Goal: Transaction & Acquisition: Download file/media

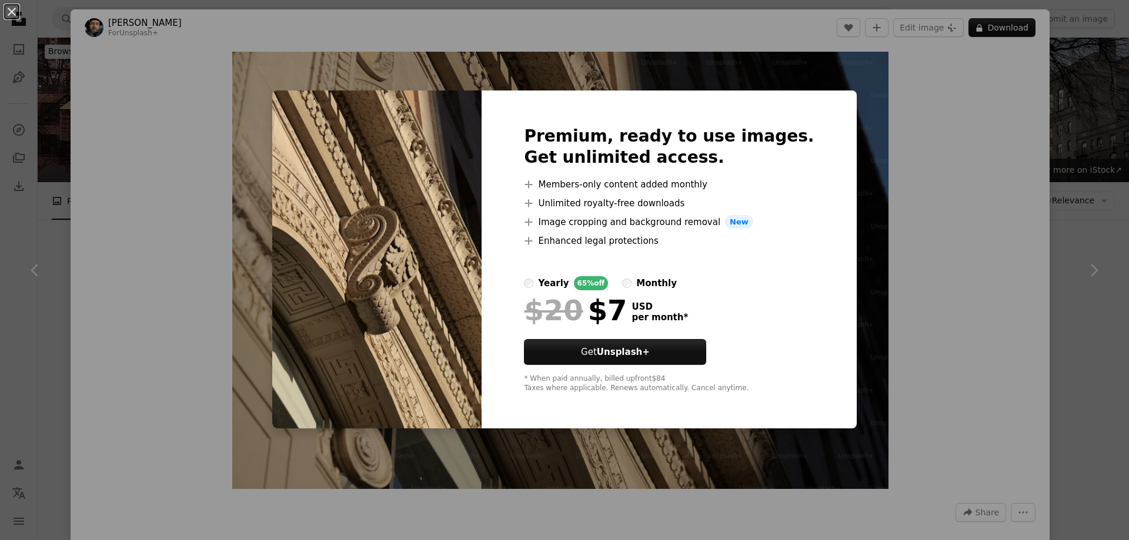
click at [861, 147] on div "An X shape Premium, ready to use images. Get unlimited access. A plus sign Memb…" at bounding box center [564, 270] width 1129 height 540
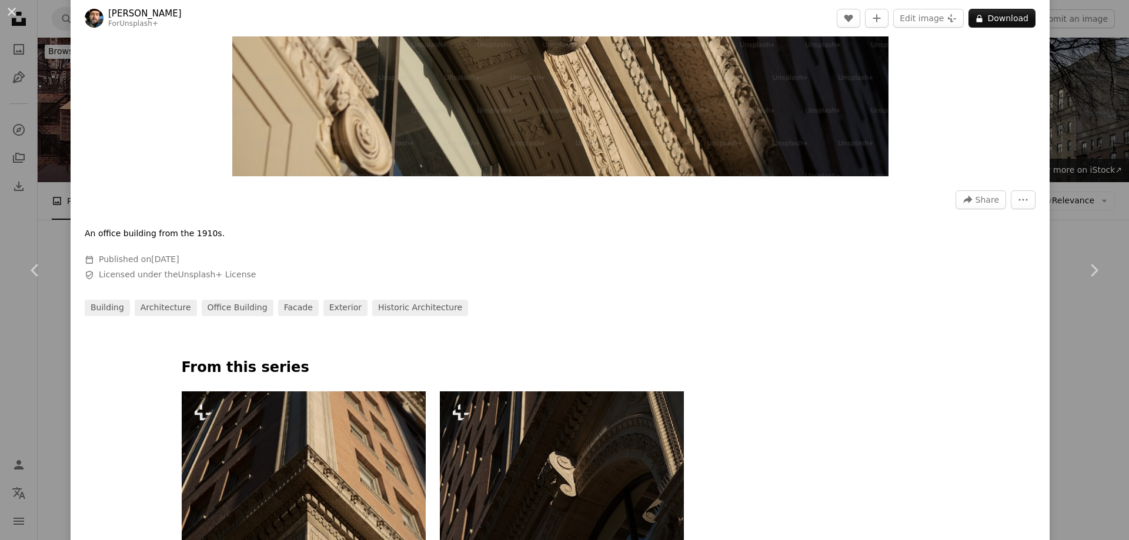
scroll to position [412, 0]
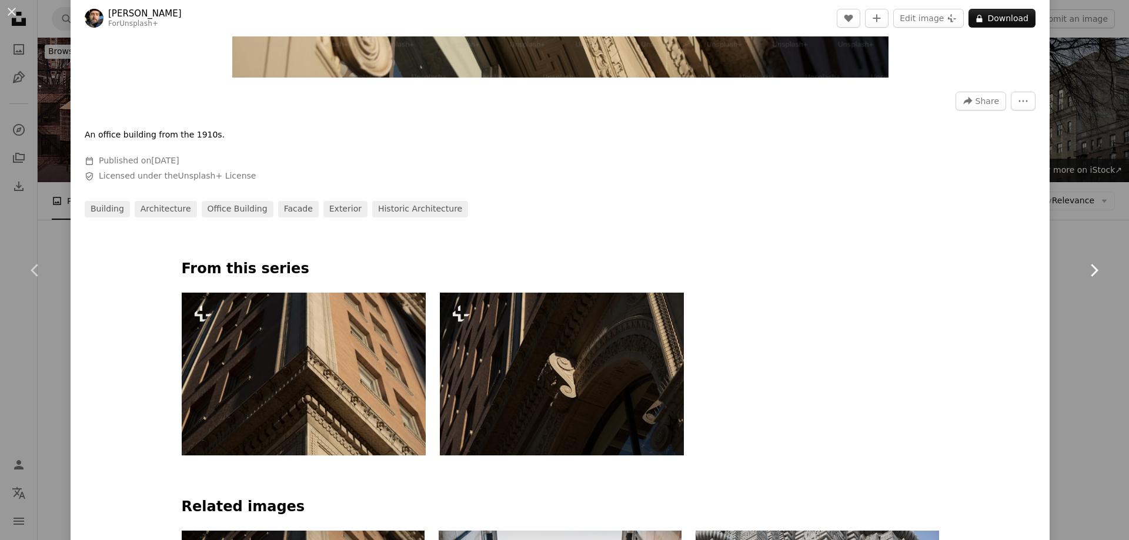
click at [1086, 218] on link "Chevron right" at bounding box center [1093, 270] width 71 height 113
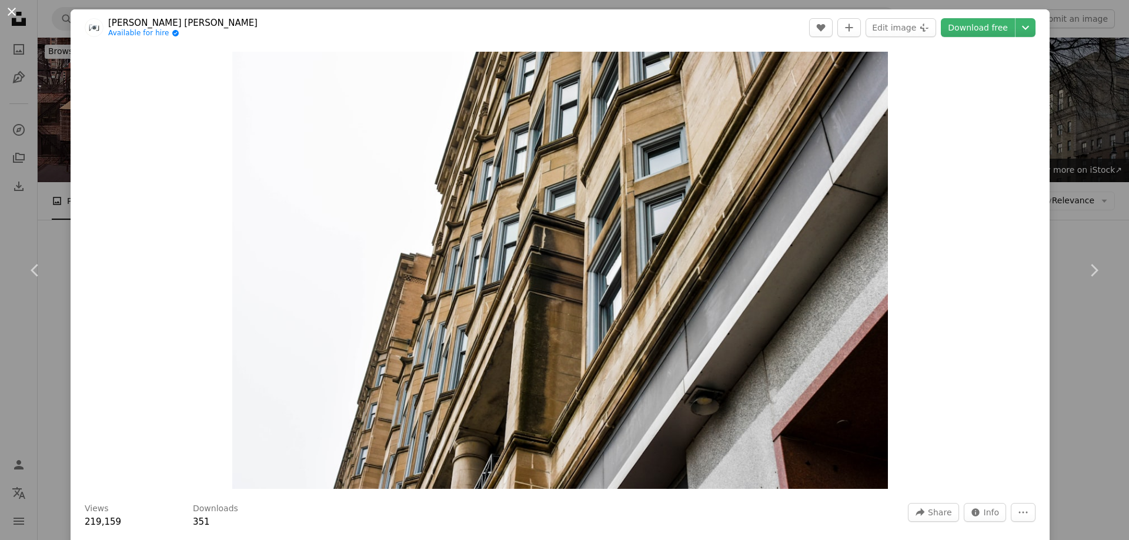
click at [12, 18] on button "An X shape" at bounding box center [12, 12] width 14 height 14
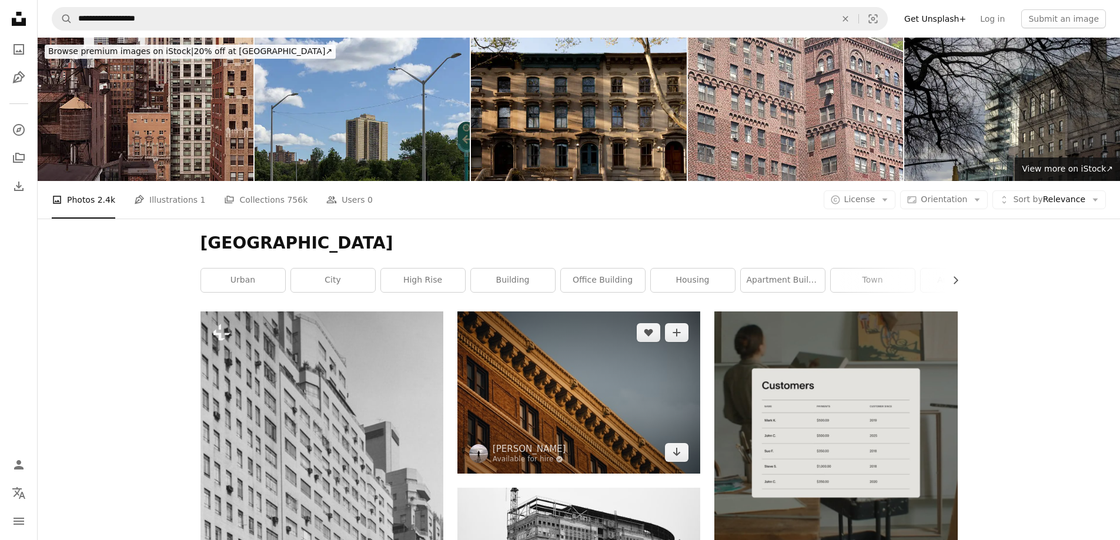
click at [580, 342] on img at bounding box center [578, 393] width 243 height 162
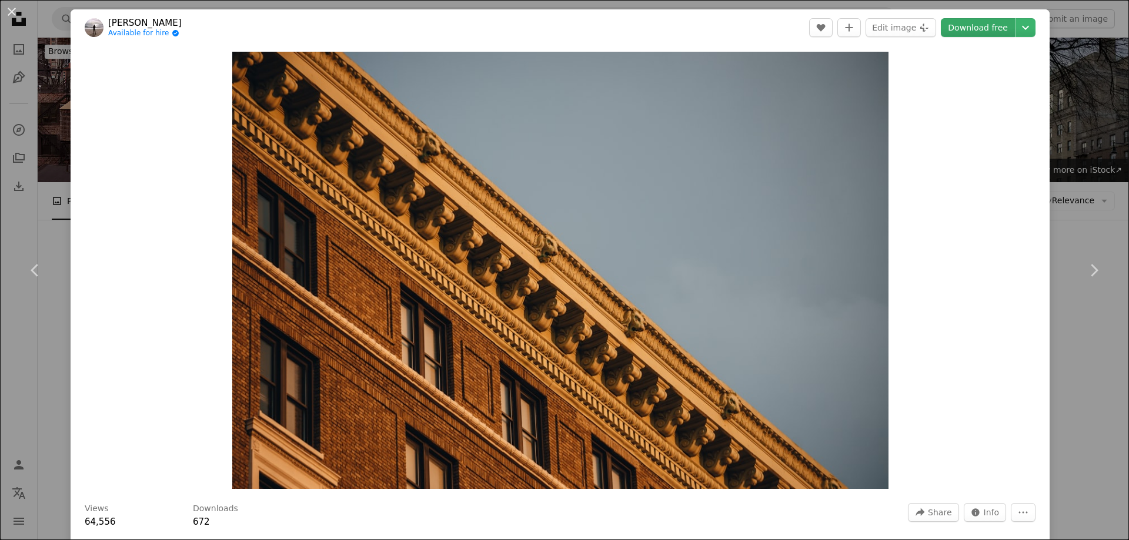
click at [962, 31] on link "Download free" at bounding box center [978, 27] width 74 height 19
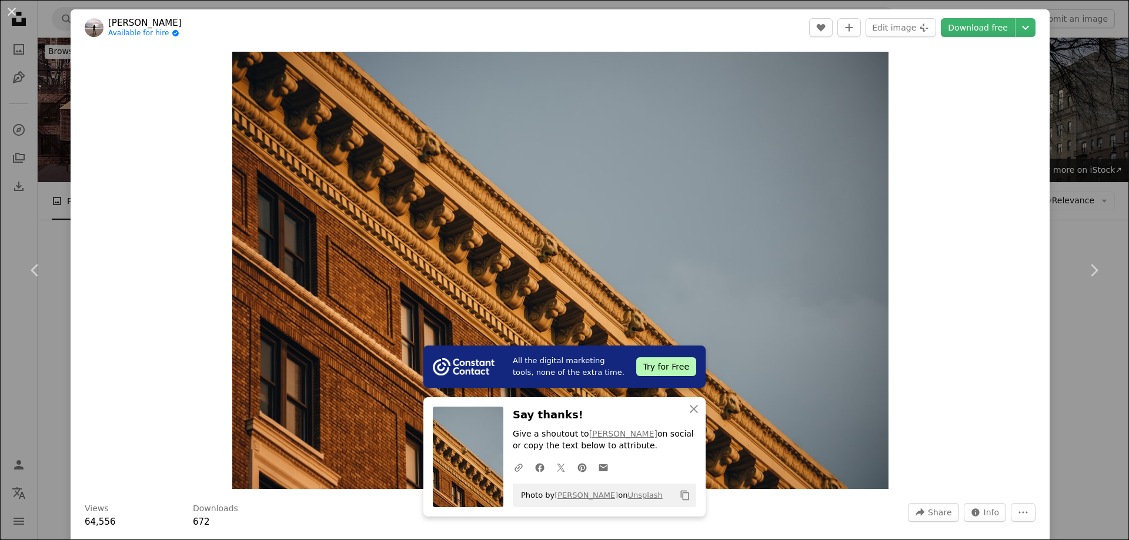
click at [1052, 123] on div "An X shape Chevron left Chevron right All the digital marketing tools, none of …" at bounding box center [564, 270] width 1129 height 540
